Goal: Task Accomplishment & Management: Use online tool/utility

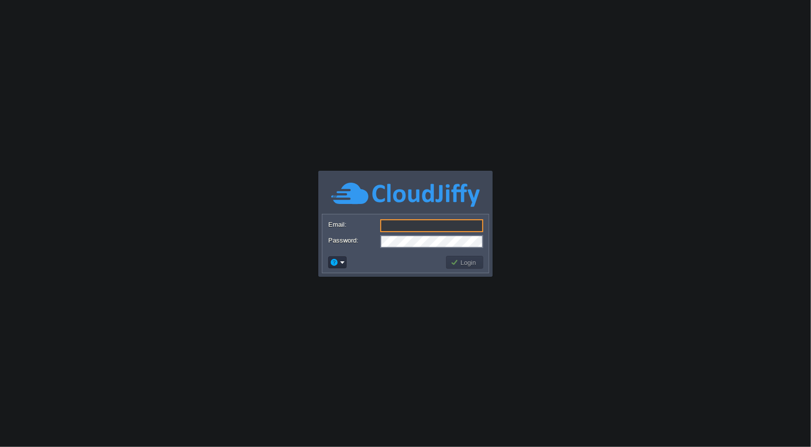
type input "[EMAIL_ADDRESS][DOMAIN_NAME]"
click at [464, 261] on button "Login" at bounding box center [464, 262] width 29 height 9
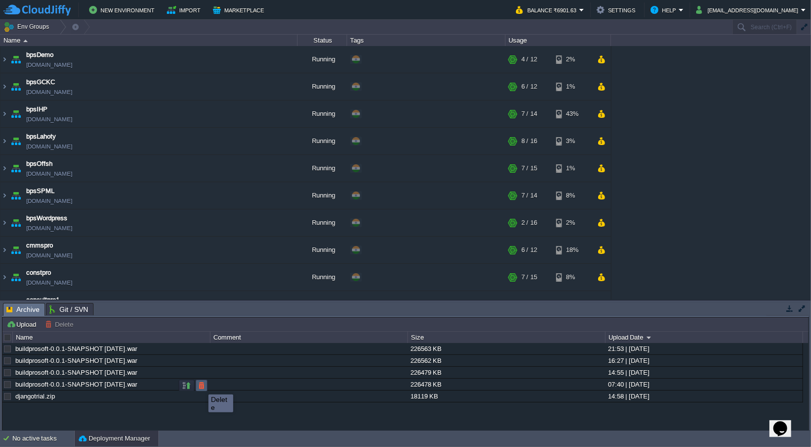
click at [201, 386] on button "button" at bounding box center [201, 385] width 9 height 9
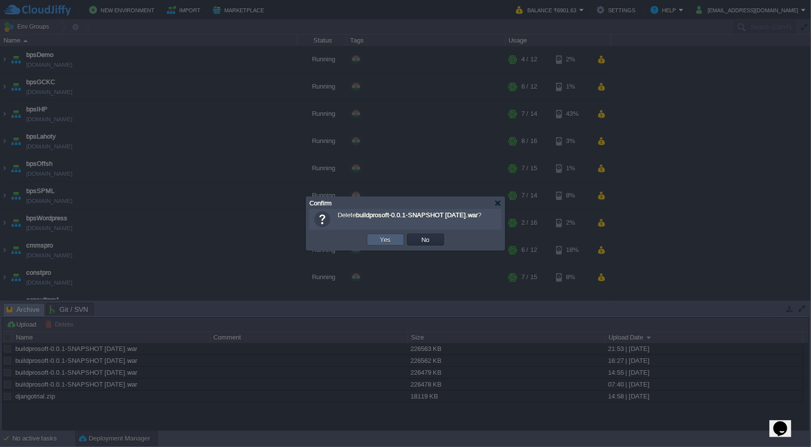
click at [394, 242] on td "Yes" at bounding box center [385, 240] width 37 height 12
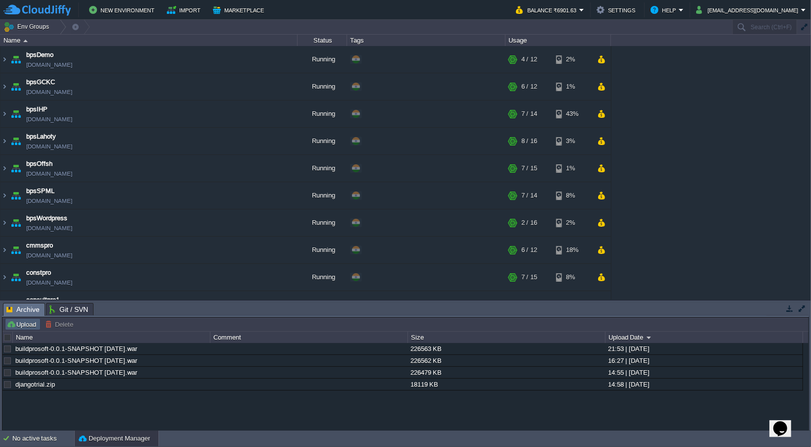
click at [32, 327] on button "Upload" at bounding box center [22, 324] width 33 height 9
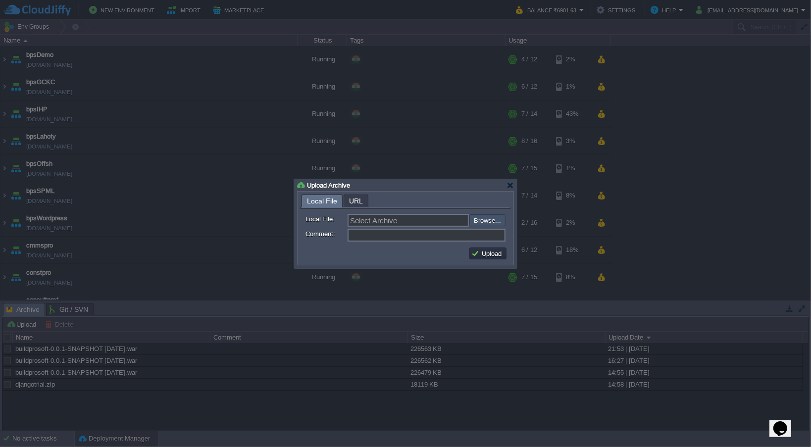
click at [484, 218] on input "file" at bounding box center [442, 219] width 125 height 11
type input "C:\fakepath\buildprosoft-0.0.1-SNAPSHOT [DATE].war"
type input "buildprosoft-0.0.1-SNAPSHOT [DATE].war"
click at [489, 255] on button "Upload" at bounding box center [487, 253] width 33 height 9
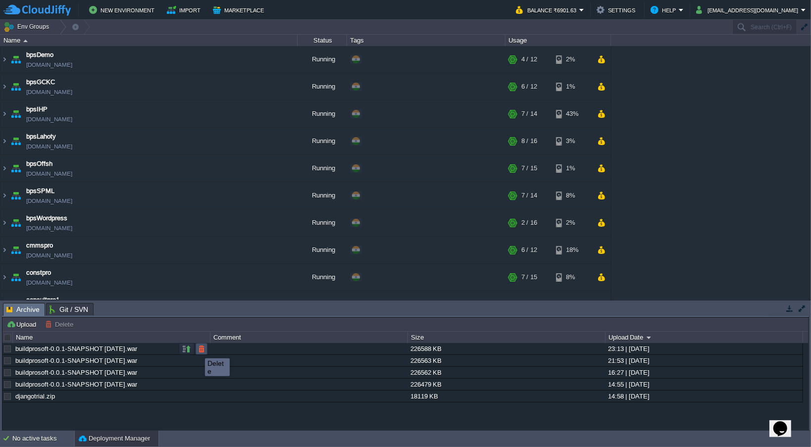
click at [200, 349] on button "button" at bounding box center [201, 348] width 9 height 9
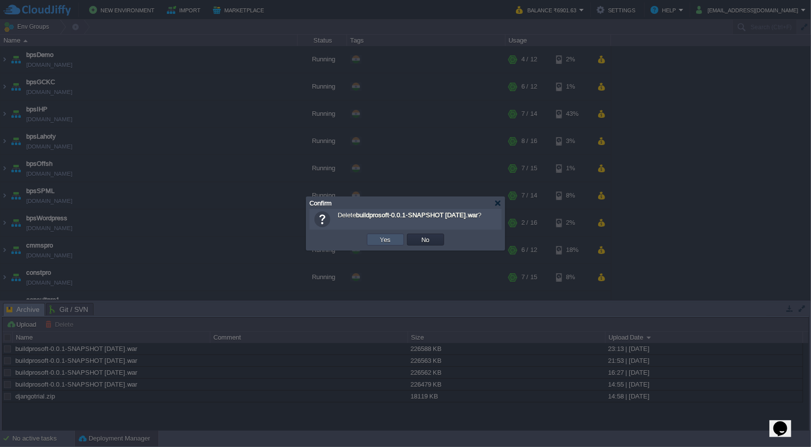
click at [383, 242] on button "Yes" at bounding box center [385, 239] width 17 height 9
